Goal: Task Accomplishment & Management: Complete application form

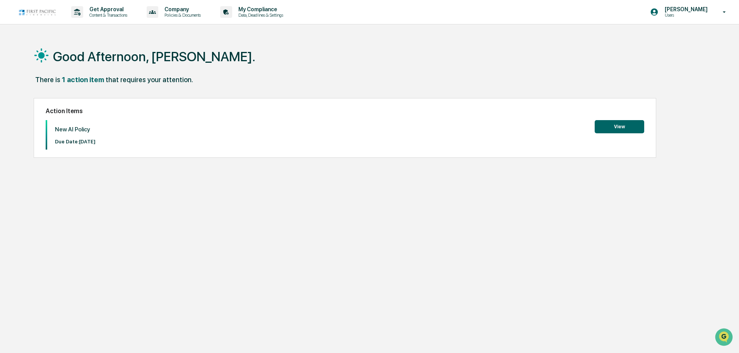
click at [168, 235] on div "Good Afternoon, [PERSON_NAME]. There is 1 action item that requires your attent…" at bounding box center [366, 213] width 688 height 353
click at [527, 128] on div "New AI Policy Due Date: [DATE] View" at bounding box center [345, 134] width 599 height 29
click at [625, 127] on button "View" at bounding box center [620, 126] width 50 height 13
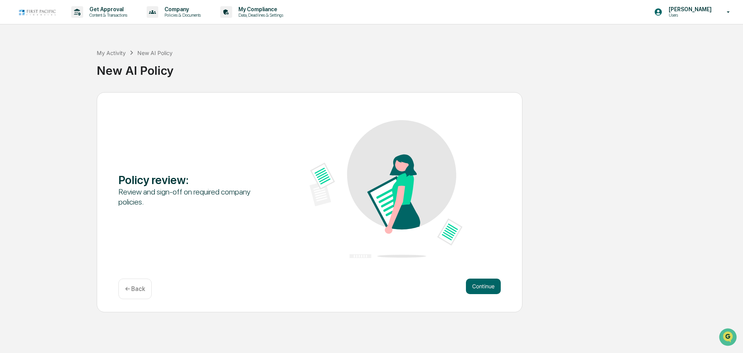
drag, startPoint x: 474, startPoint y: 281, endPoint x: 464, endPoint y: 282, distance: 9.7
click at [464, 282] on div "Continue ← Back" at bounding box center [309, 288] width 382 height 21
click at [463, 285] on div "Continue ← Back" at bounding box center [309, 288] width 382 height 21
click at [469, 286] on button "Continue" at bounding box center [483, 285] width 35 height 15
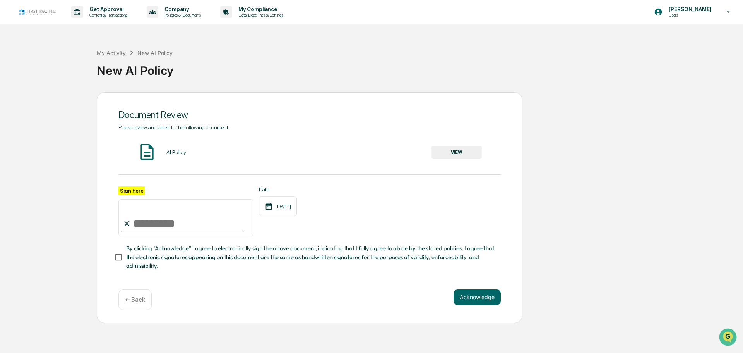
click at [176, 216] on input "Sign here" at bounding box center [185, 217] width 135 height 37
click at [169, 152] on div "AI Policy" at bounding box center [176, 152] width 20 height 6
click at [472, 152] on button "VIEW" at bounding box center [457, 152] width 50 height 13
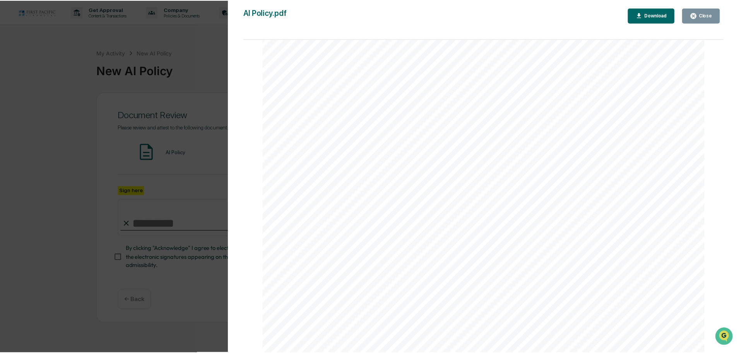
scroll to position [279, 0]
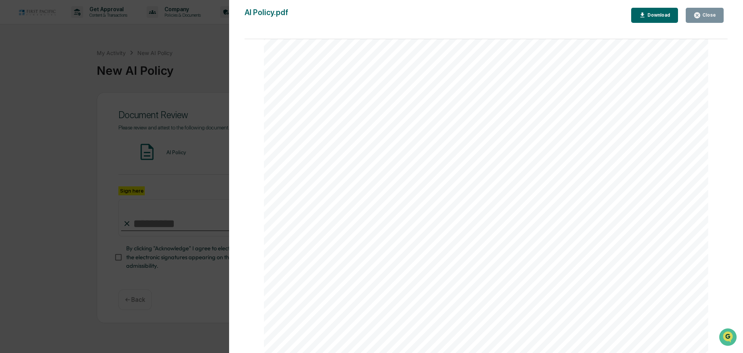
click at [721, 17] on button "Close" at bounding box center [705, 15] width 38 height 15
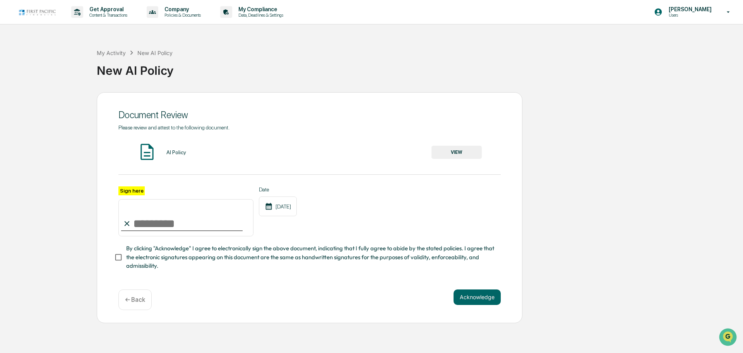
click at [202, 221] on input "Sign here" at bounding box center [185, 217] width 135 height 37
type input "**********"
click at [231, 265] on span "By clicking "Acknowledge" I agree to electronically sign the above document, in…" at bounding box center [310, 257] width 368 height 26
drag, startPoint x: 537, startPoint y: 306, endPoint x: 501, endPoint y: 300, distance: 36.8
click at [525, 302] on div "**********" at bounding box center [371, 207] width 735 height 231
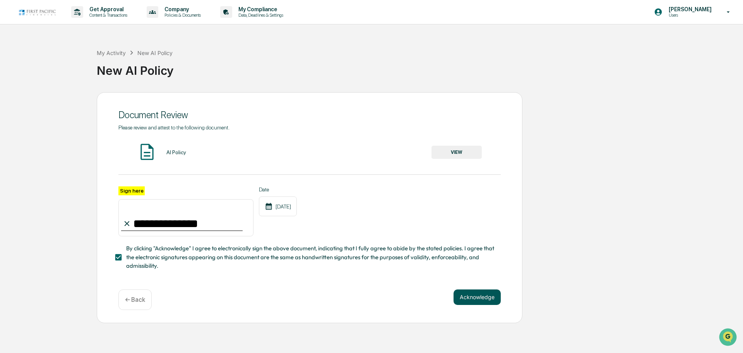
click at [464, 300] on button "Acknowledge" at bounding box center [477, 296] width 47 height 15
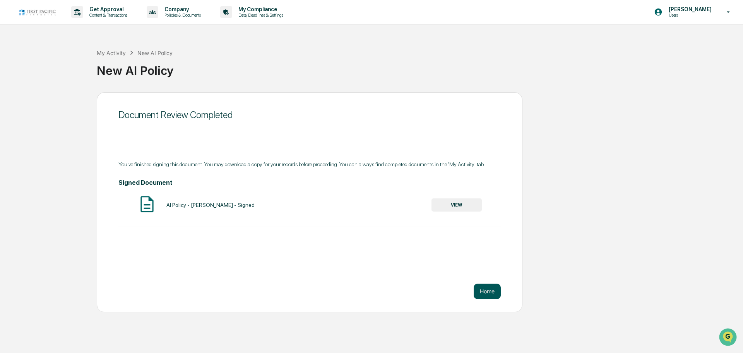
click at [492, 289] on button "Home" at bounding box center [487, 290] width 27 height 15
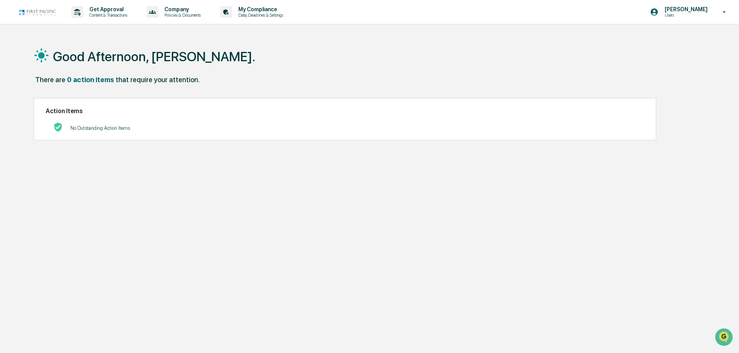
drag, startPoint x: 493, startPoint y: 265, endPoint x: 480, endPoint y: 257, distance: 15.3
click at [486, 262] on div "Good Afternoon, [PERSON_NAME]. There are 0 action items that require your atten…" at bounding box center [366, 213] width 688 height 353
